Goal: Communication & Community: Answer question/provide support

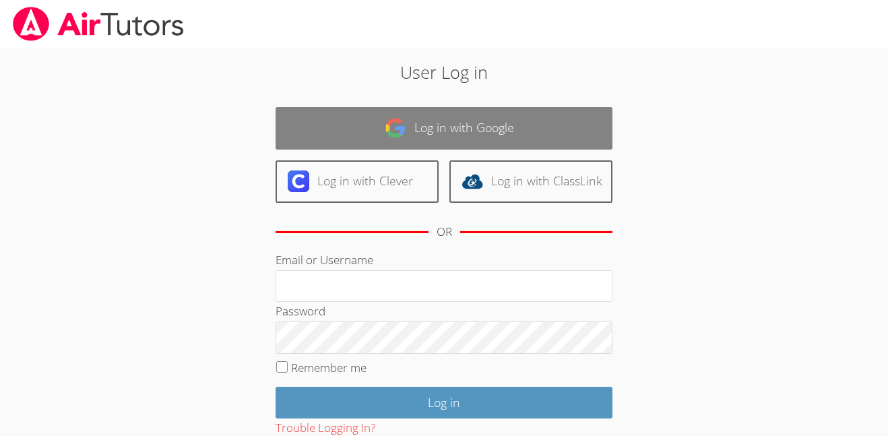
click at [478, 125] on link "Log in with Google" at bounding box center [443, 128] width 337 height 42
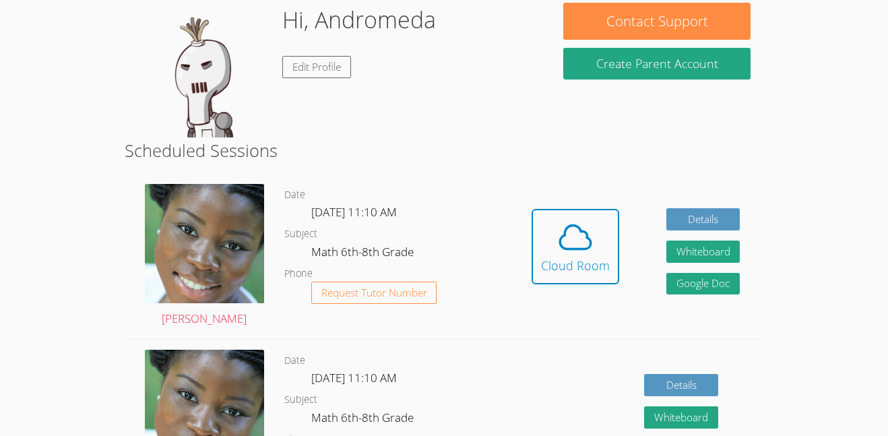
scroll to position [217, 0]
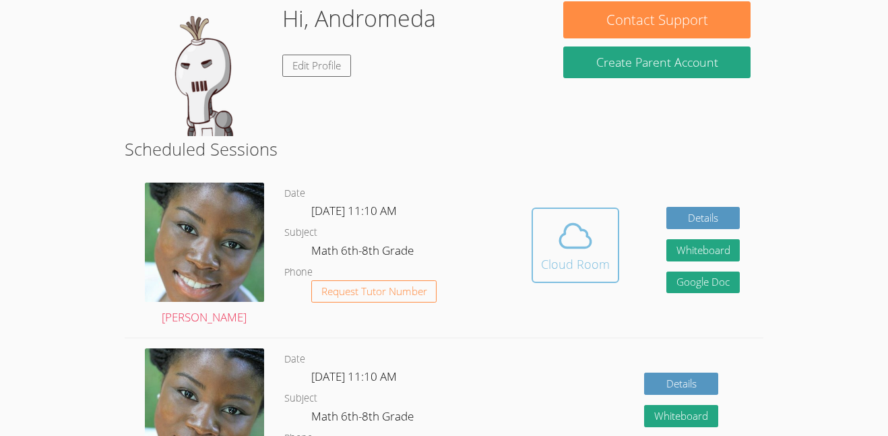
click at [580, 265] on div "Cloud Room" at bounding box center [575, 264] width 69 height 19
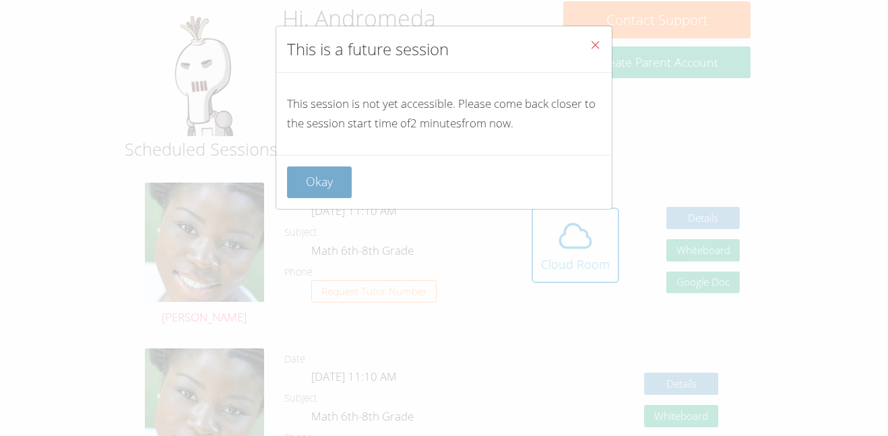
click at [298, 172] on button "Okay" at bounding box center [319, 182] width 65 height 32
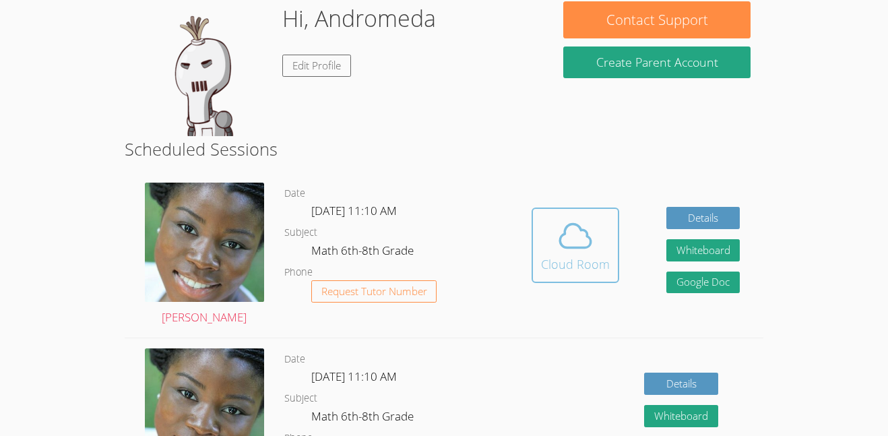
click at [584, 244] on icon at bounding box center [575, 236] width 38 height 38
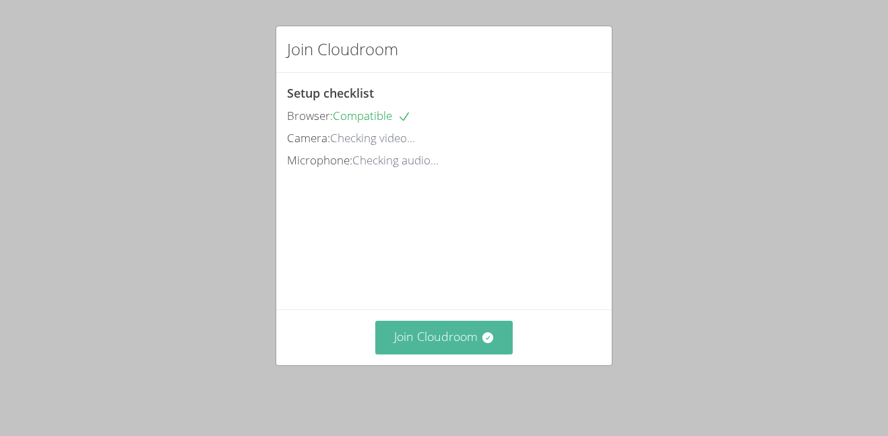
click at [411, 342] on button "Join Cloudroom" at bounding box center [444, 337] width 138 height 33
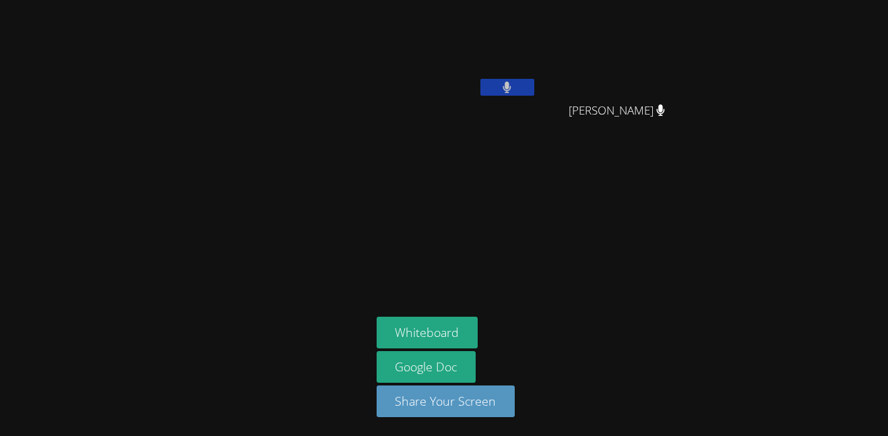
click at [500, 84] on button at bounding box center [507, 87] width 54 height 17
click at [502, 86] on icon at bounding box center [507, 86] width 14 height 11
click at [502, 86] on button at bounding box center [507, 87] width 54 height 17
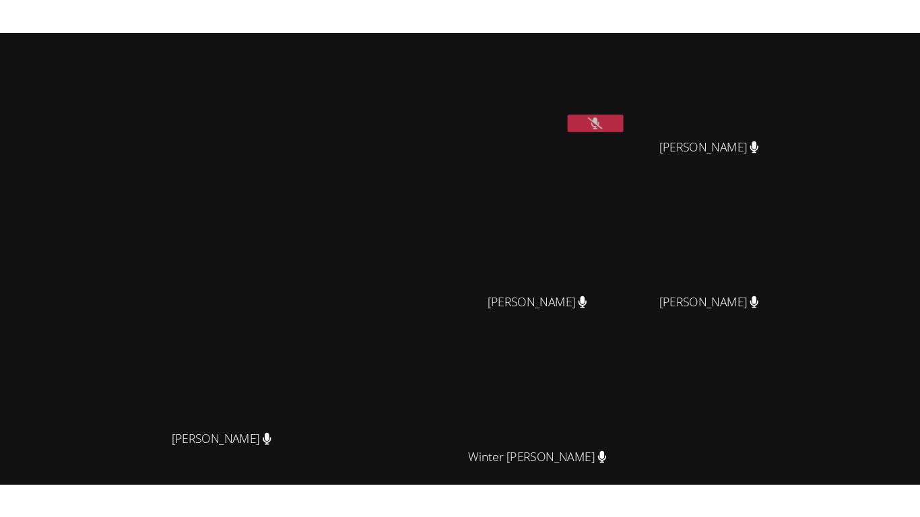
scroll to position [132, 0]
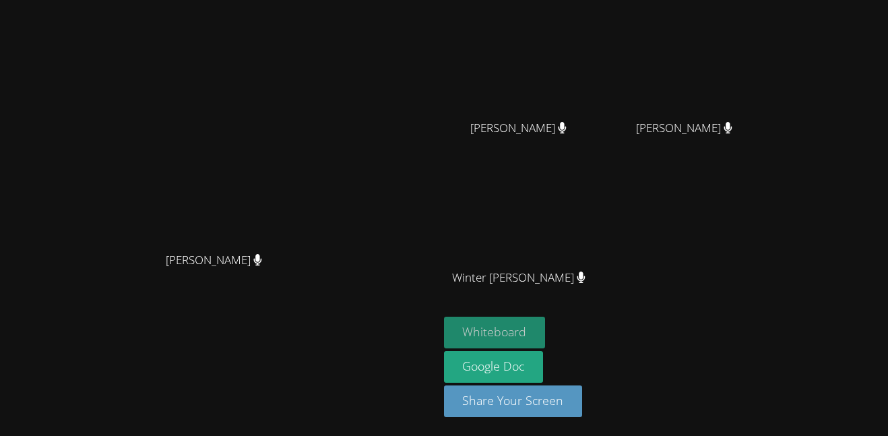
click at [545, 343] on button "Whiteboard" at bounding box center [495, 333] width 102 height 32
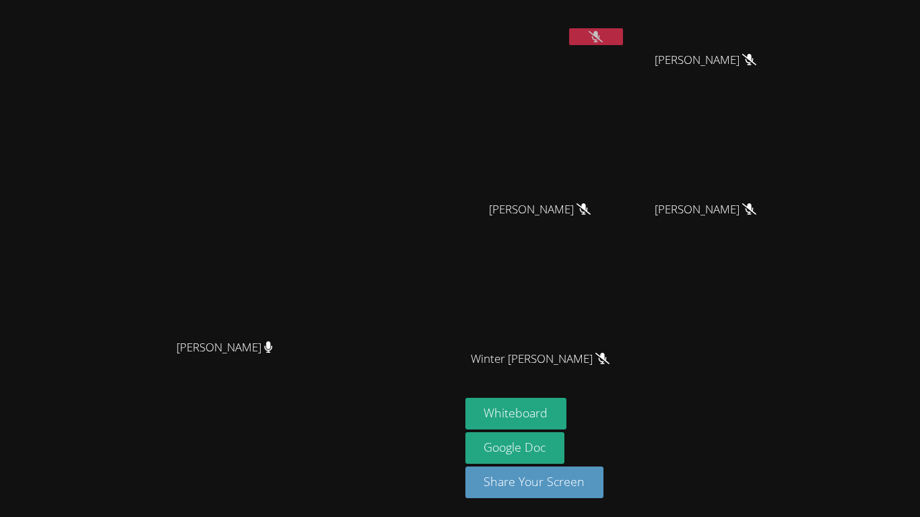
scroll to position [51, 0]
click at [623, 37] on button at bounding box center [596, 36] width 54 height 17
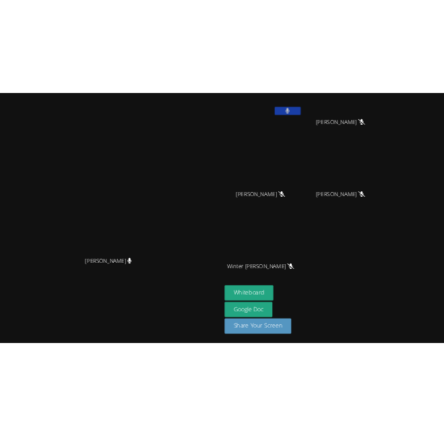
scroll to position [0, 0]
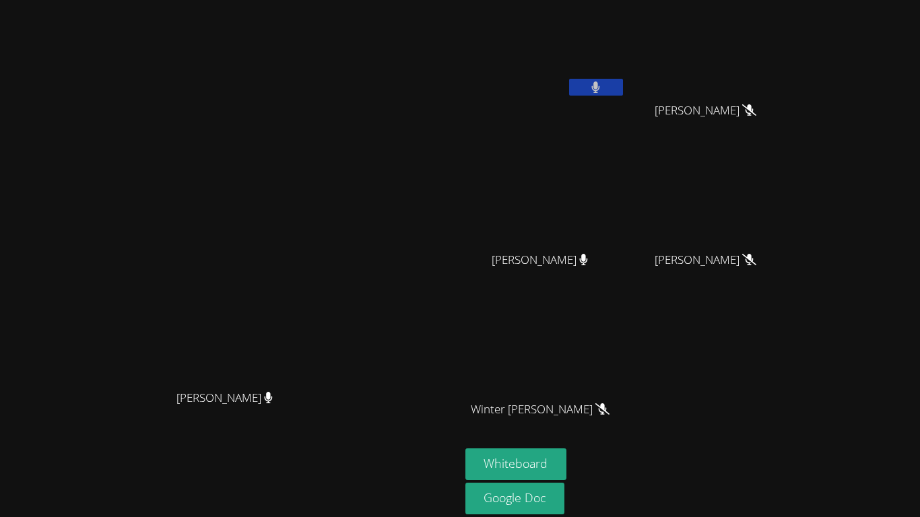
click at [623, 88] on button at bounding box center [596, 87] width 54 height 17
click at [623, 92] on button at bounding box center [596, 87] width 54 height 17
click at [626, 109] on div "Andromeda Snaketail" at bounding box center [545, 77] width 160 height 144
click at [626, 116] on div "Andromeda Snaketail" at bounding box center [545, 77] width 160 height 144
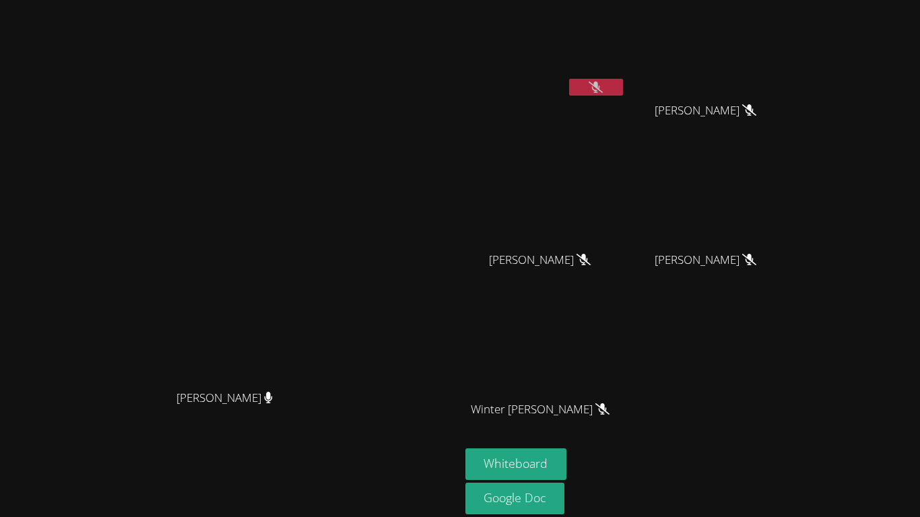
click at [626, 116] on div "Andromeda Snaketail" at bounding box center [545, 77] width 160 height 144
click at [623, 86] on button at bounding box center [596, 87] width 54 height 17
click at [623, 92] on button at bounding box center [596, 87] width 54 height 17
click at [623, 79] on button at bounding box center [596, 87] width 54 height 17
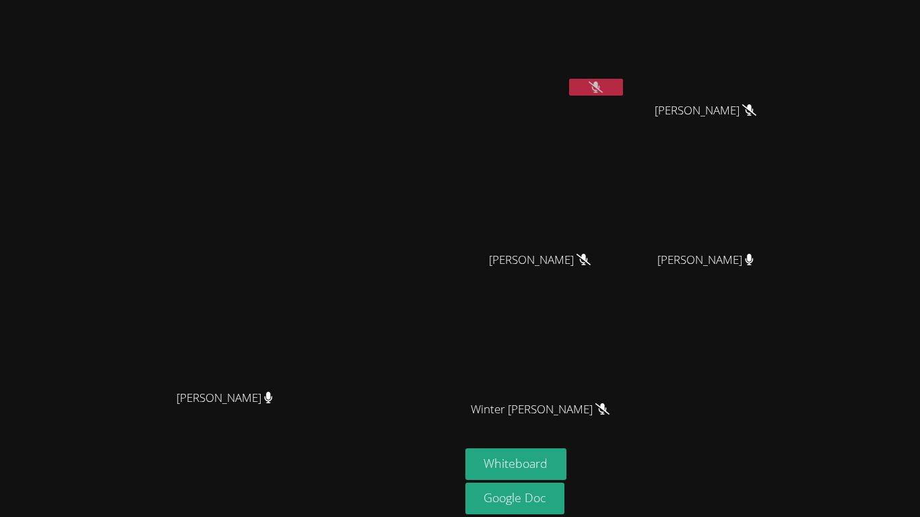
click at [623, 79] on button at bounding box center [596, 87] width 54 height 17
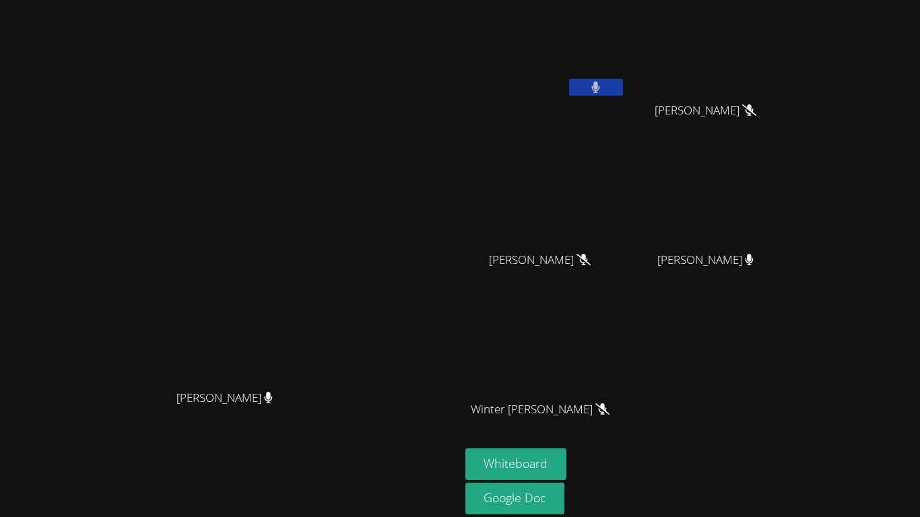
click at [623, 79] on button at bounding box center [596, 87] width 54 height 17
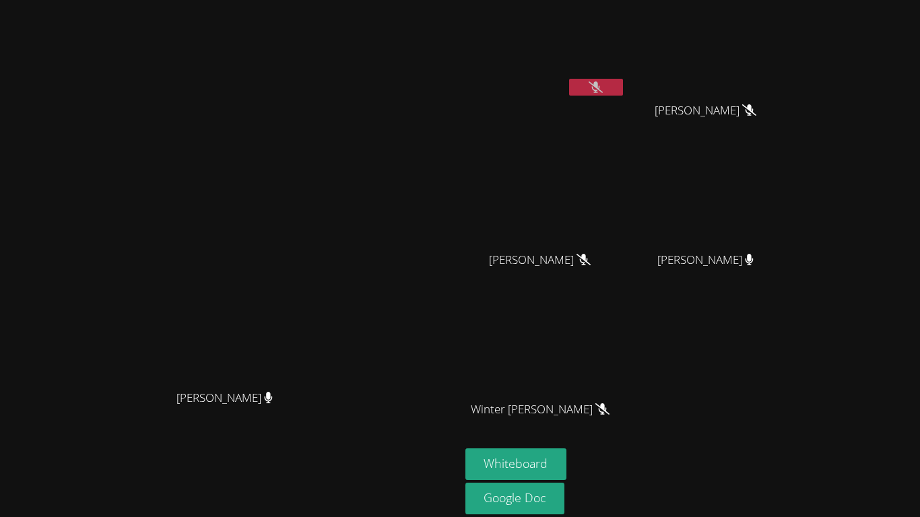
click at [623, 79] on button at bounding box center [596, 87] width 54 height 17
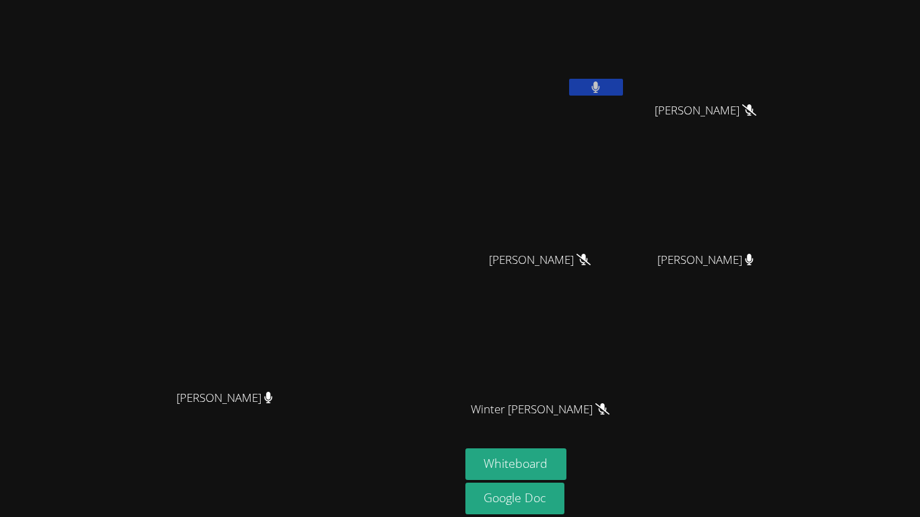
click at [623, 79] on button at bounding box center [596, 87] width 54 height 17
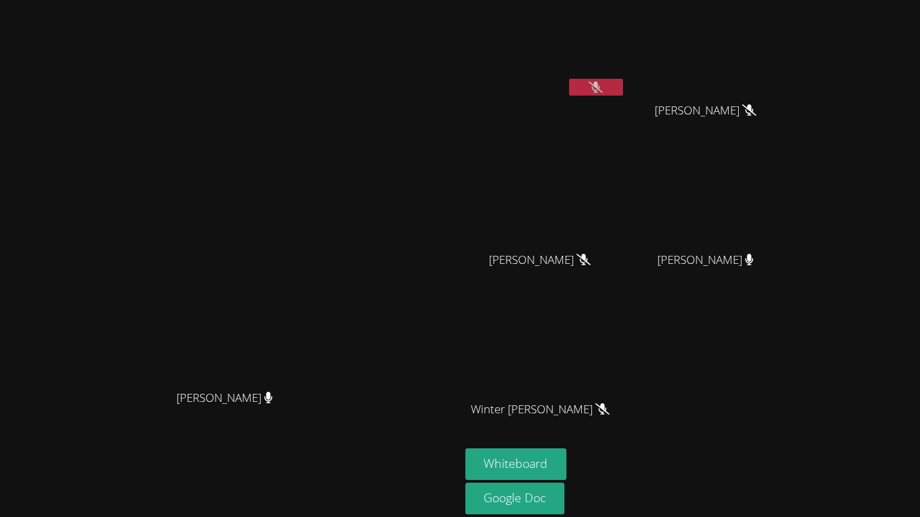
click at [623, 79] on button at bounding box center [596, 87] width 54 height 17
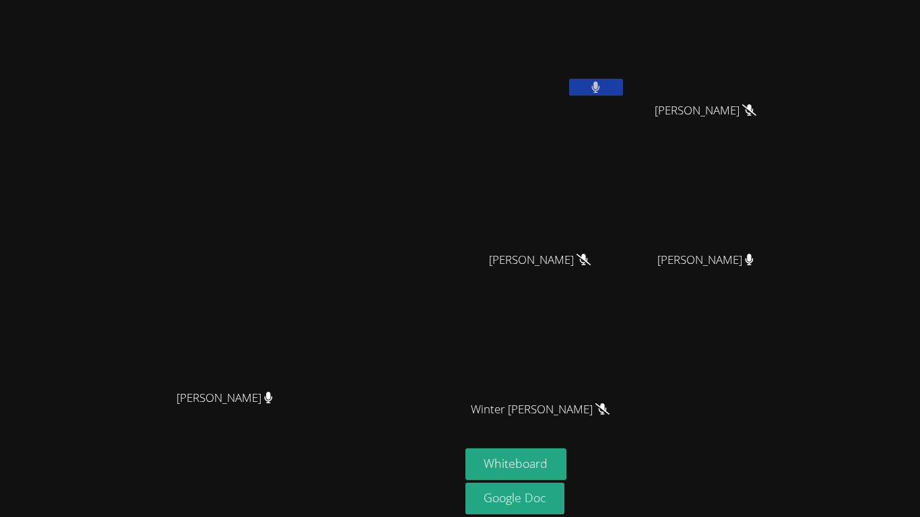
click at [623, 79] on button at bounding box center [596, 87] width 54 height 17
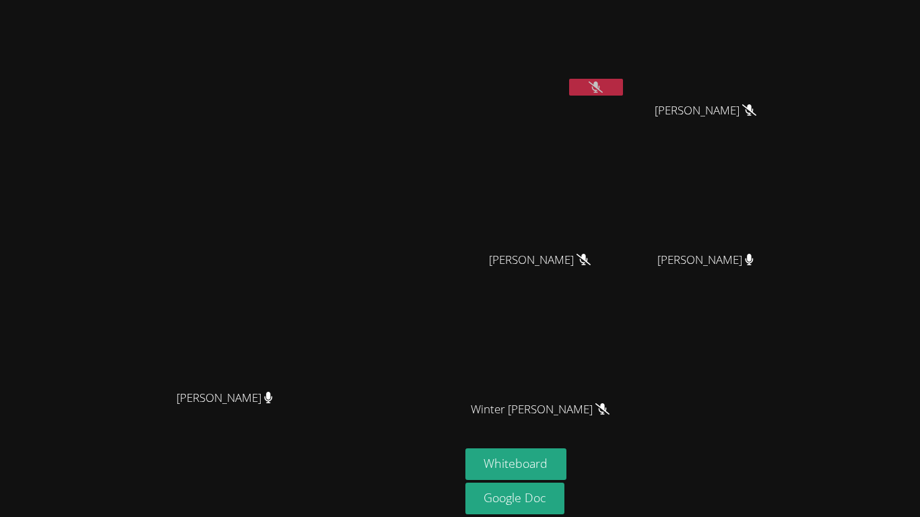
click at [623, 79] on button at bounding box center [596, 87] width 54 height 17
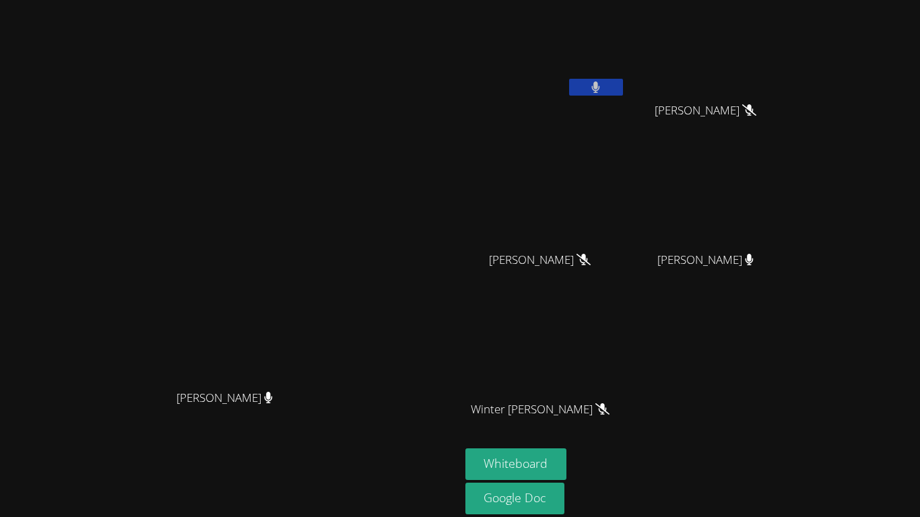
click at [623, 79] on button at bounding box center [596, 87] width 54 height 17
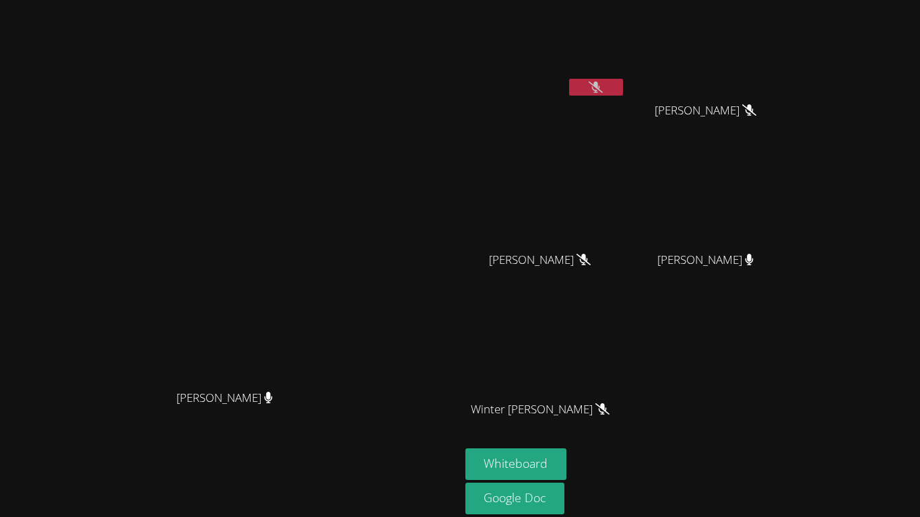
click at [623, 79] on button at bounding box center [596, 87] width 54 height 17
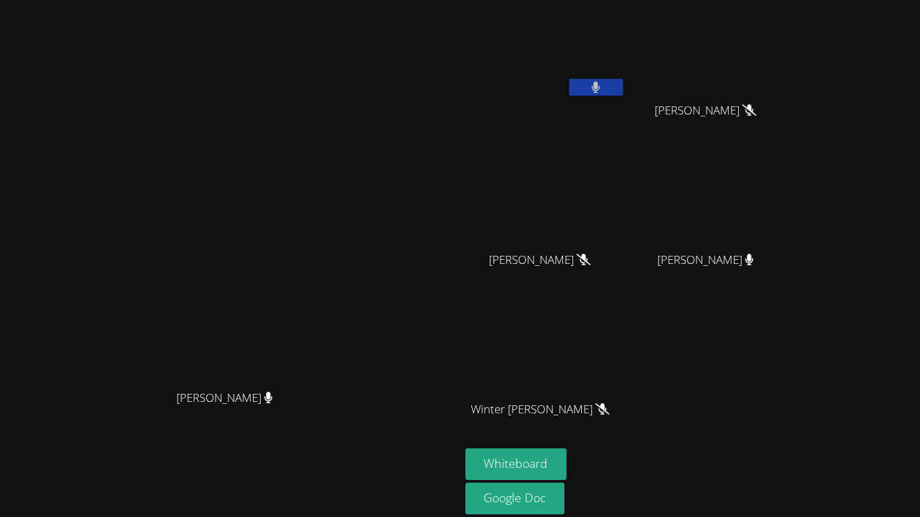
click at [623, 79] on button at bounding box center [596, 87] width 54 height 17
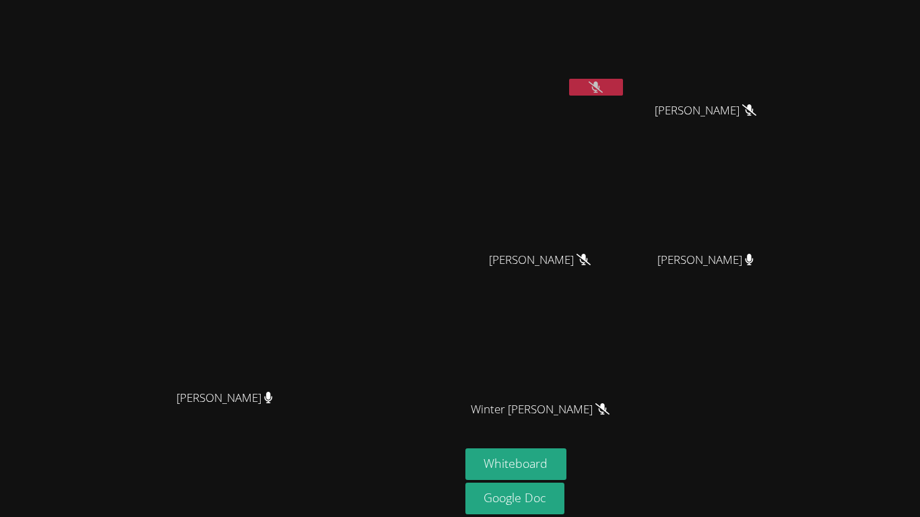
click at [623, 79] on button at bounding box center [596, 87] width 54 height 17
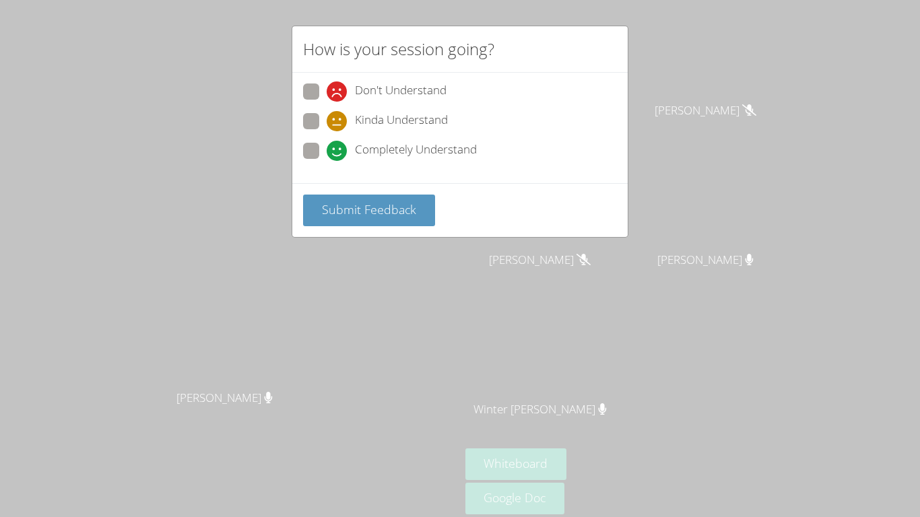
click at [327, 161] on span at bounding box center [327, 161] width 0 height 0
click at [327, 145] on input "Completely Understand" at bounding box center [332, 148] width 11 height 11
radio input "true"
click at [329, 205] on span "Submit Feedback" at bounding box center [369, 209] width 94 height 16
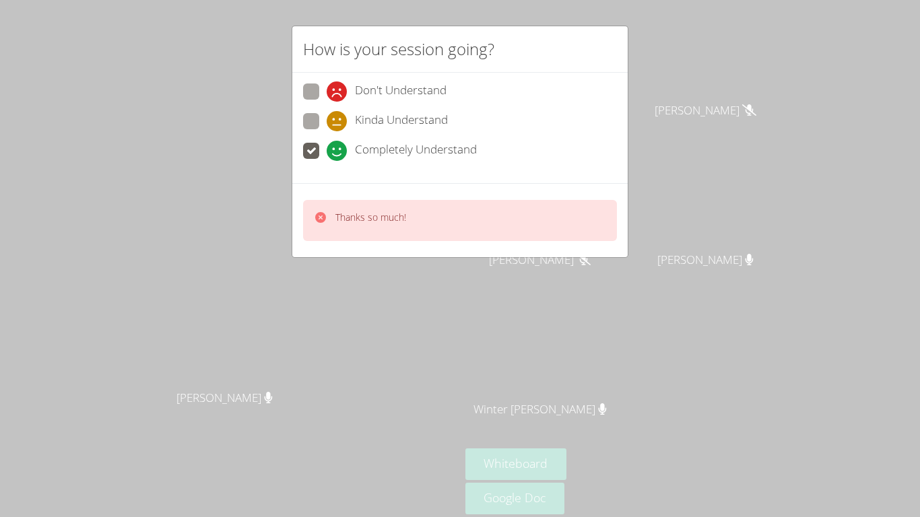
click at [698, 85] on div "How is your session going? Don't Understand Kinda Understand Completely Underst…" at bounding box center [460, 258] width 920 height 517
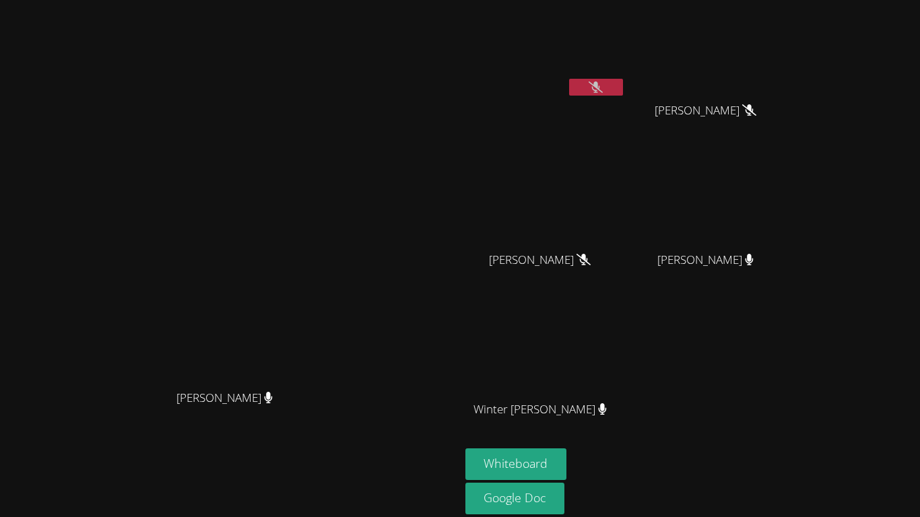
click at [623, 85] on button at bounding box center [596, 87] width 54 height 17
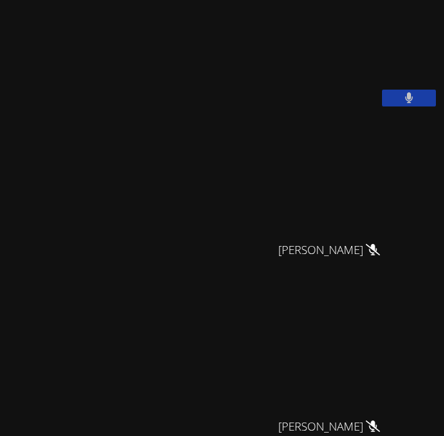
click at [402, 106] on button at bounding box center [409, 98] width 54 height 17
